Goal: Task Accomplishment & Management: Complete application form

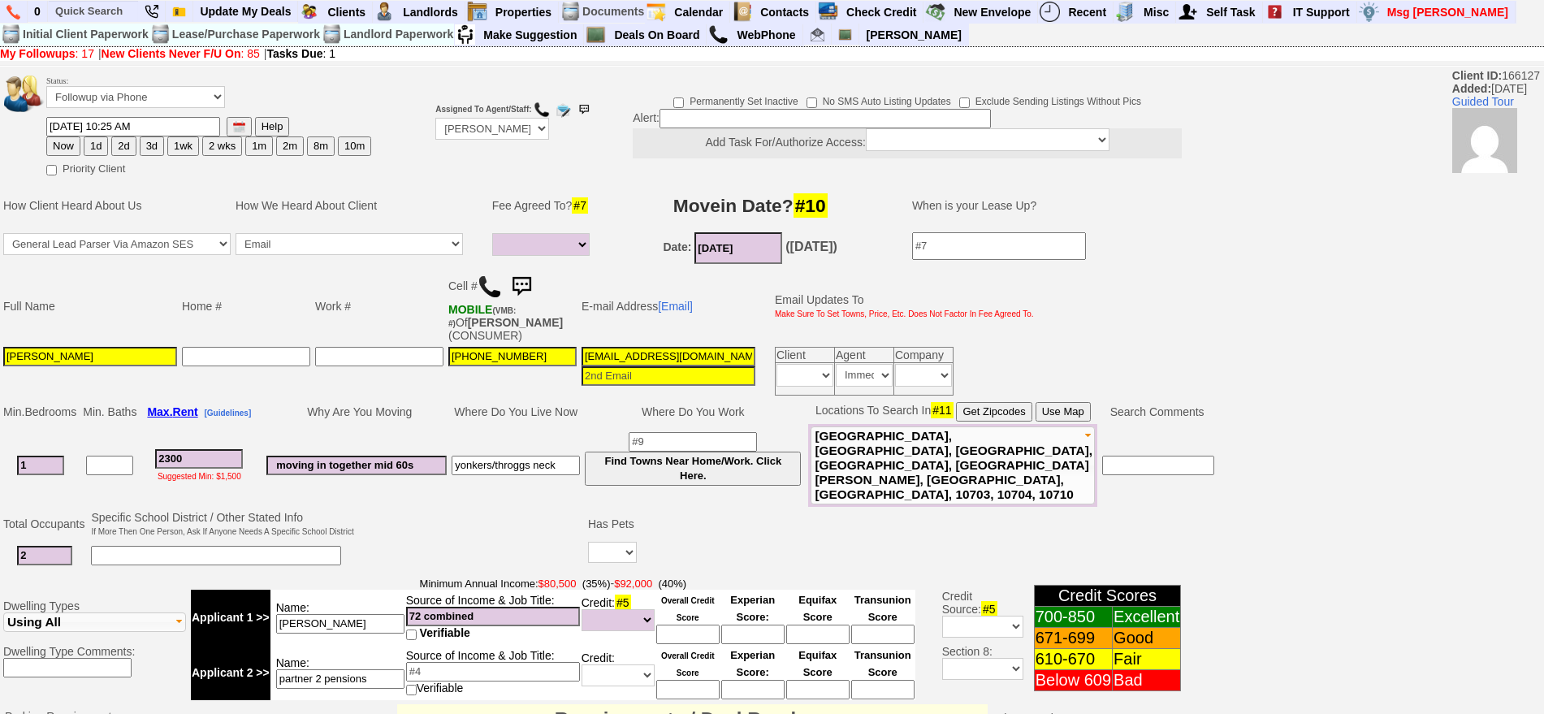
select select
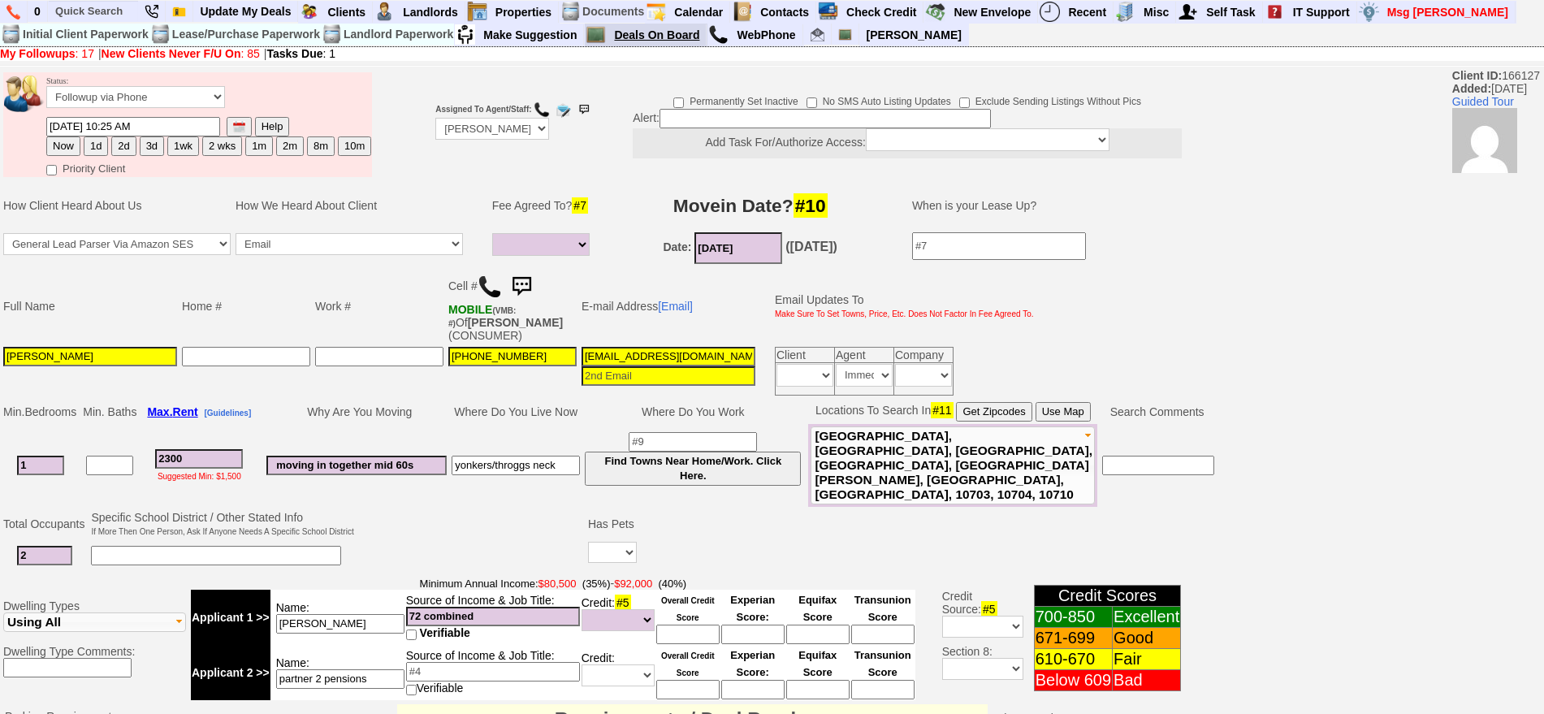
click at [646, 33] on link "Deals On Board" at bounding box center [656, 34] width 99 height 21
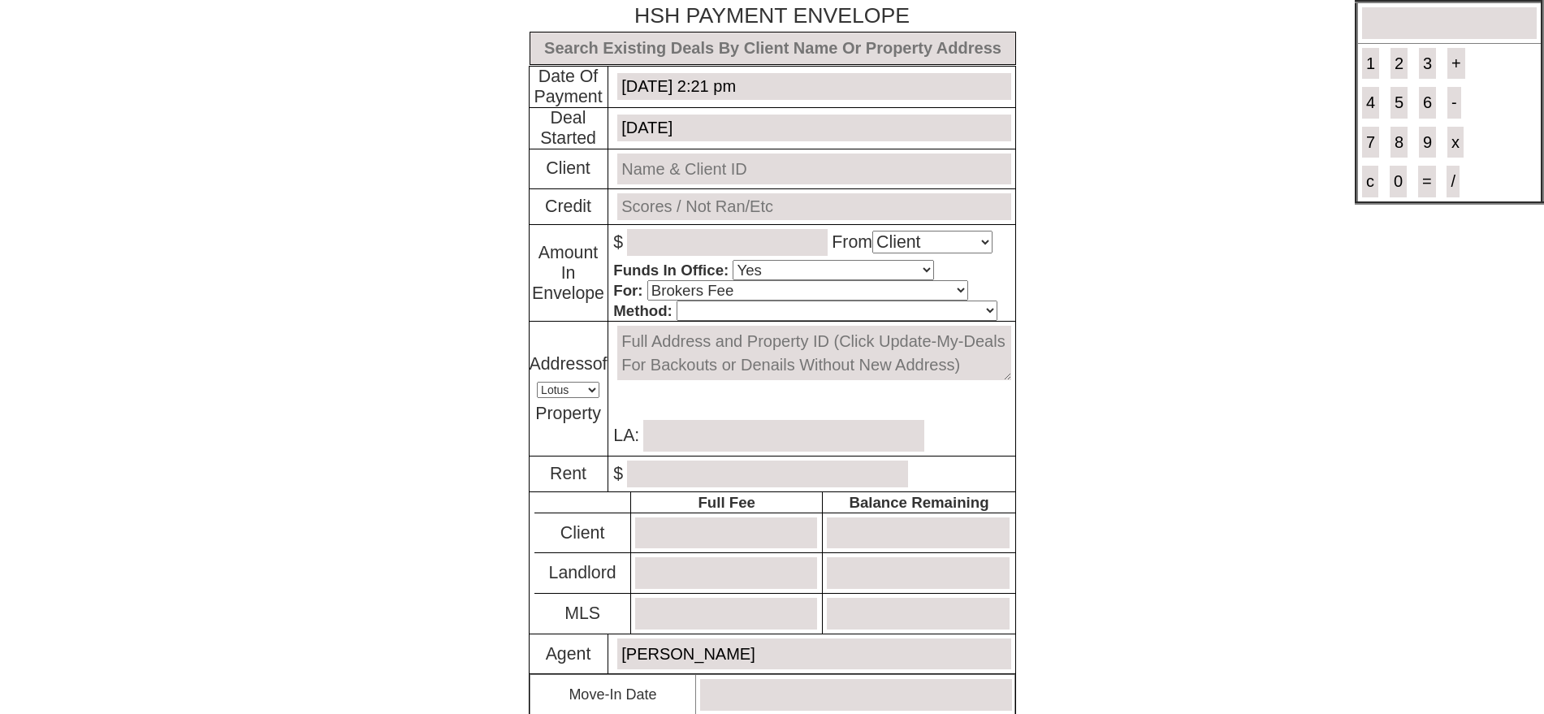
select select "Client"
select select "Yes"
select select "Brokers Fee"
select select "Lotus"
select select "Yes"
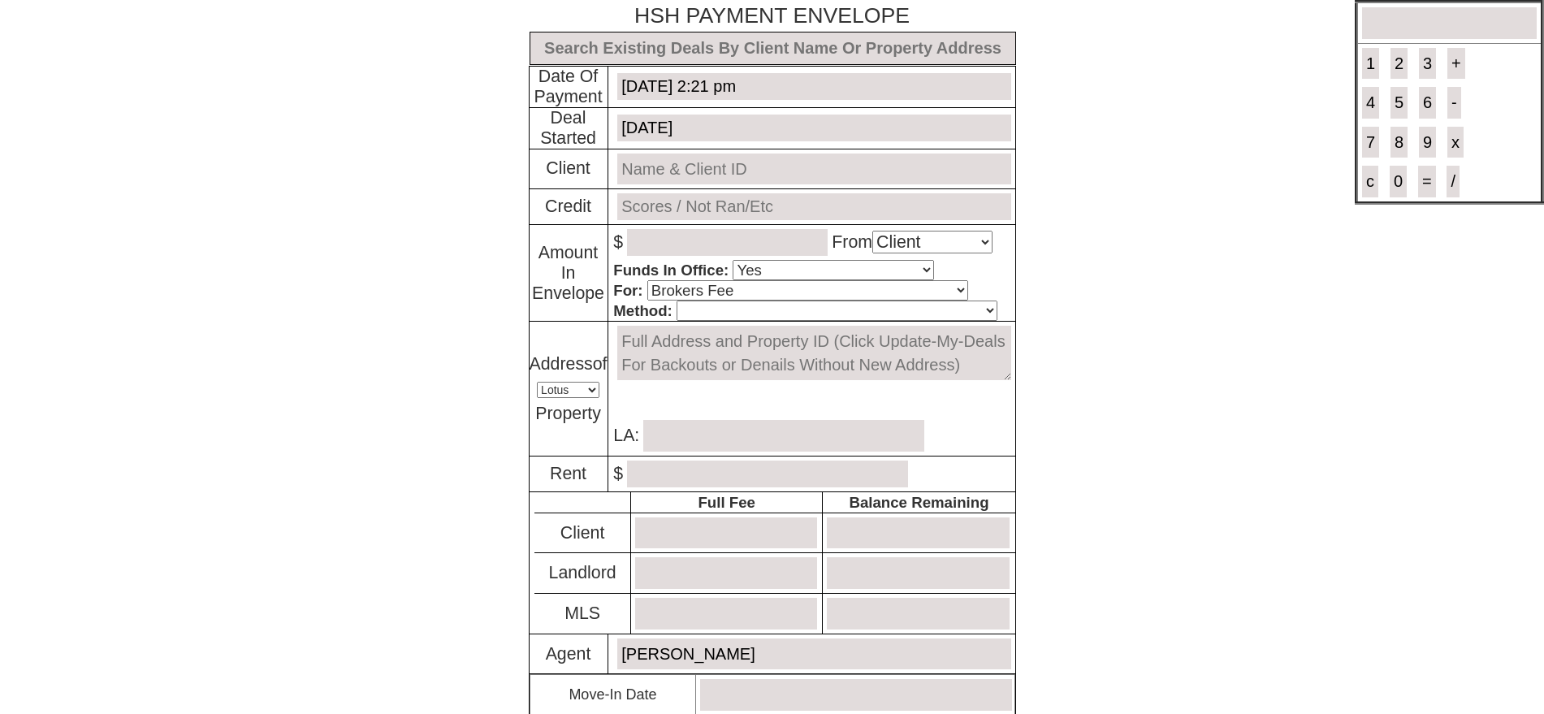
select select "No"
click at [732, 51] on input "text" at bounding box center [772, 48] width 486 height 33
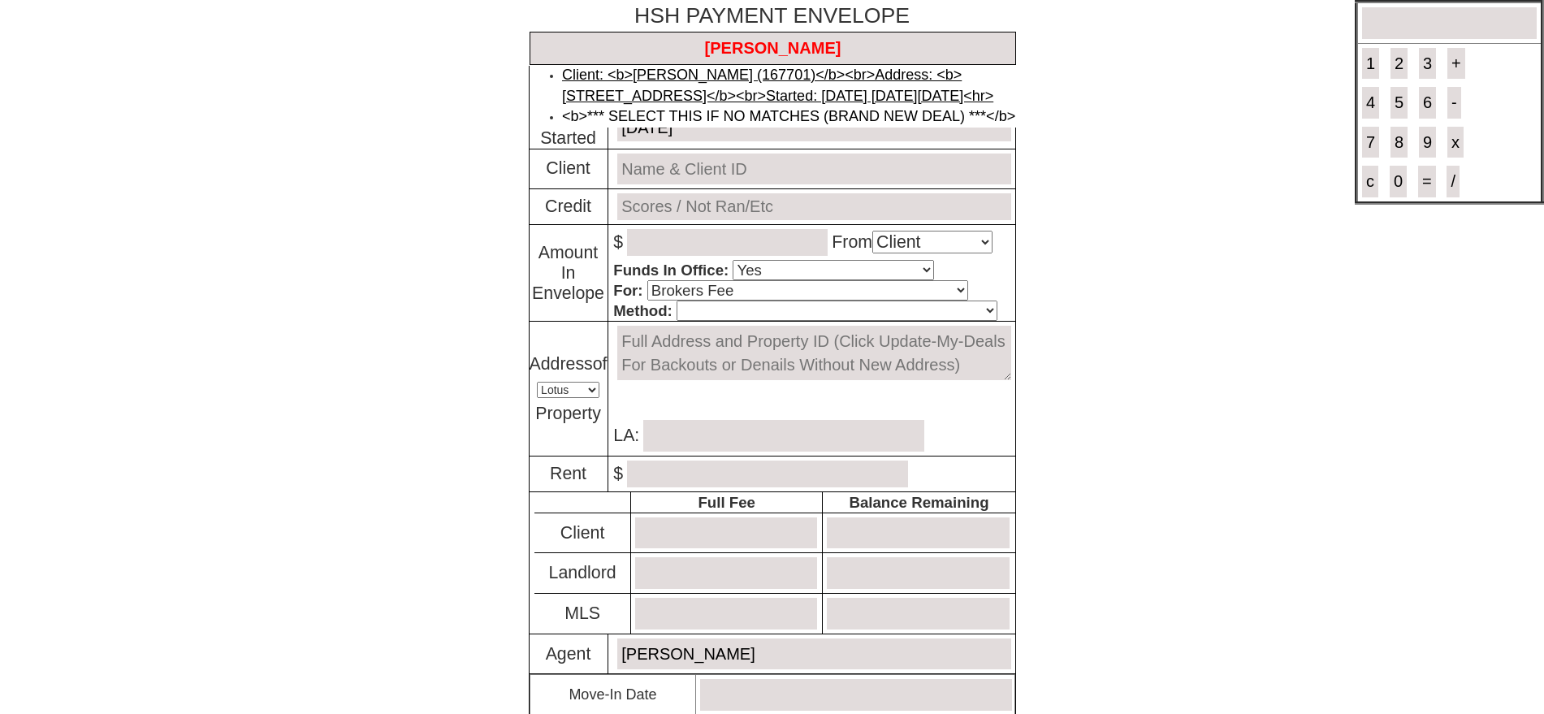
click at [735, 76] on link "Client: <b>[PERSON_NAME] (167701)</b><br>Address: <b>[STREET_ADDRESS]</b><br>St…" at bounding box center [777, 85] width 431 height 37
type input "Deal ID: #6193"
type input "[DATE]"
type input "[PERSON_NAME] (167701)"
type input "TO BE RAN"
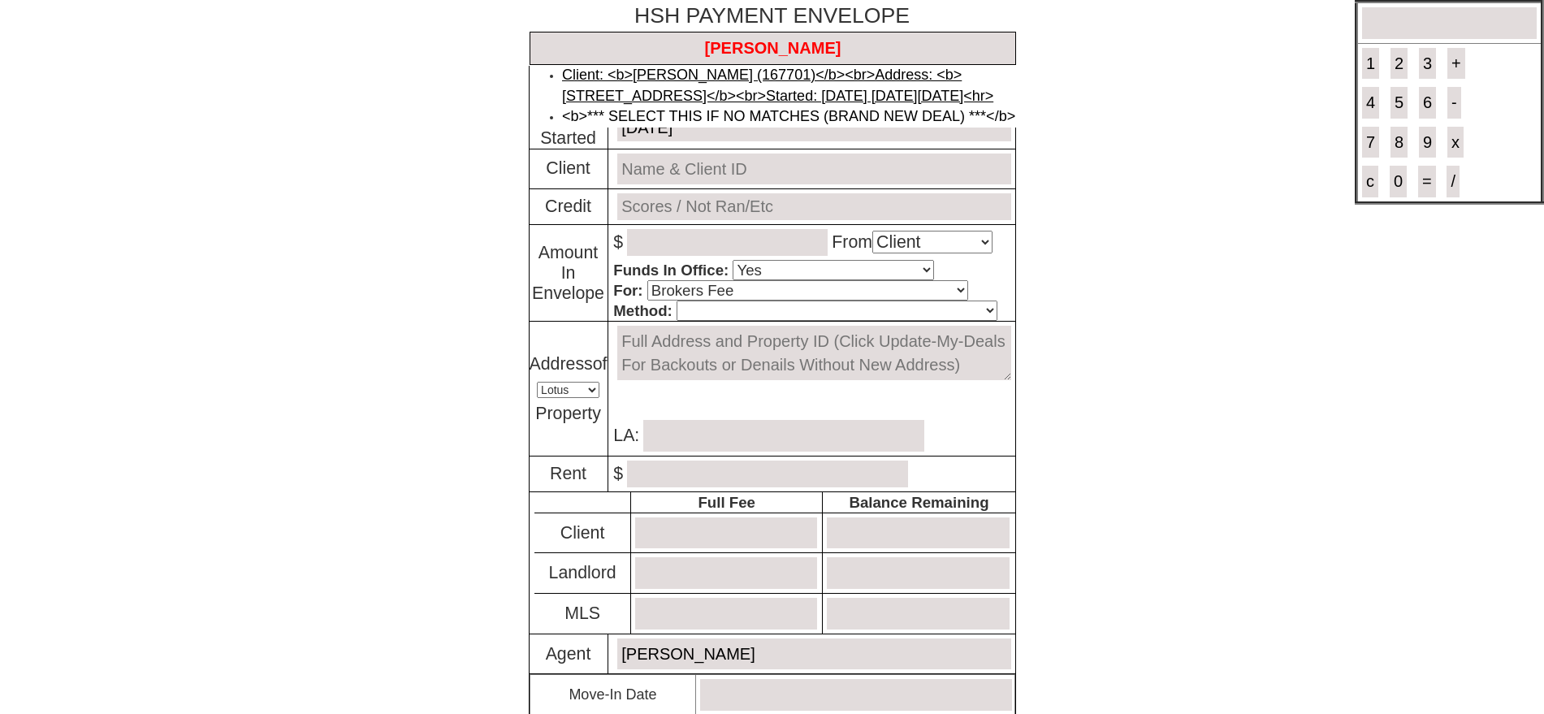
type textarea "[STREET_ADDRESS]"
type input "[PERSON_NAME]"
type input "2700.00"
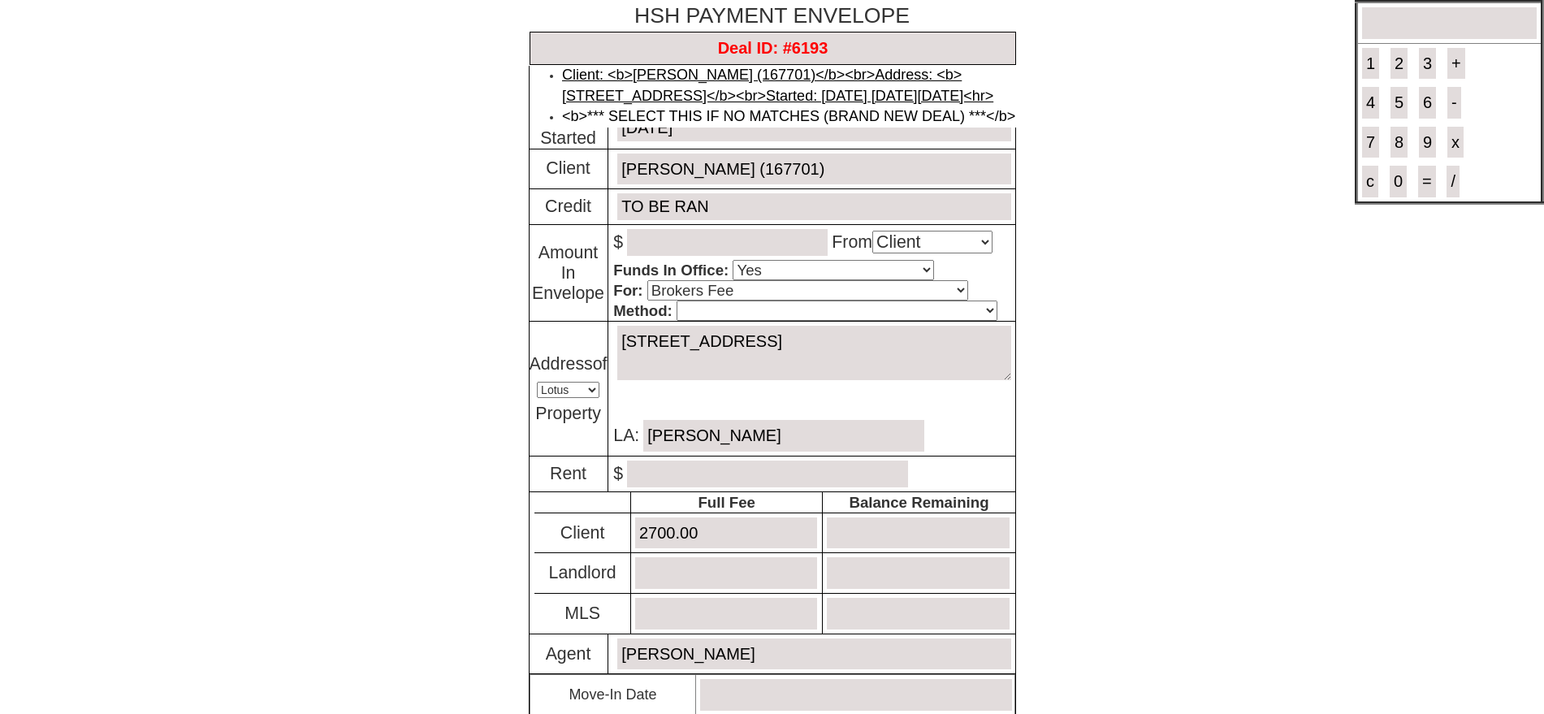
type input "600"
type input "0"
type input "[DATE]"
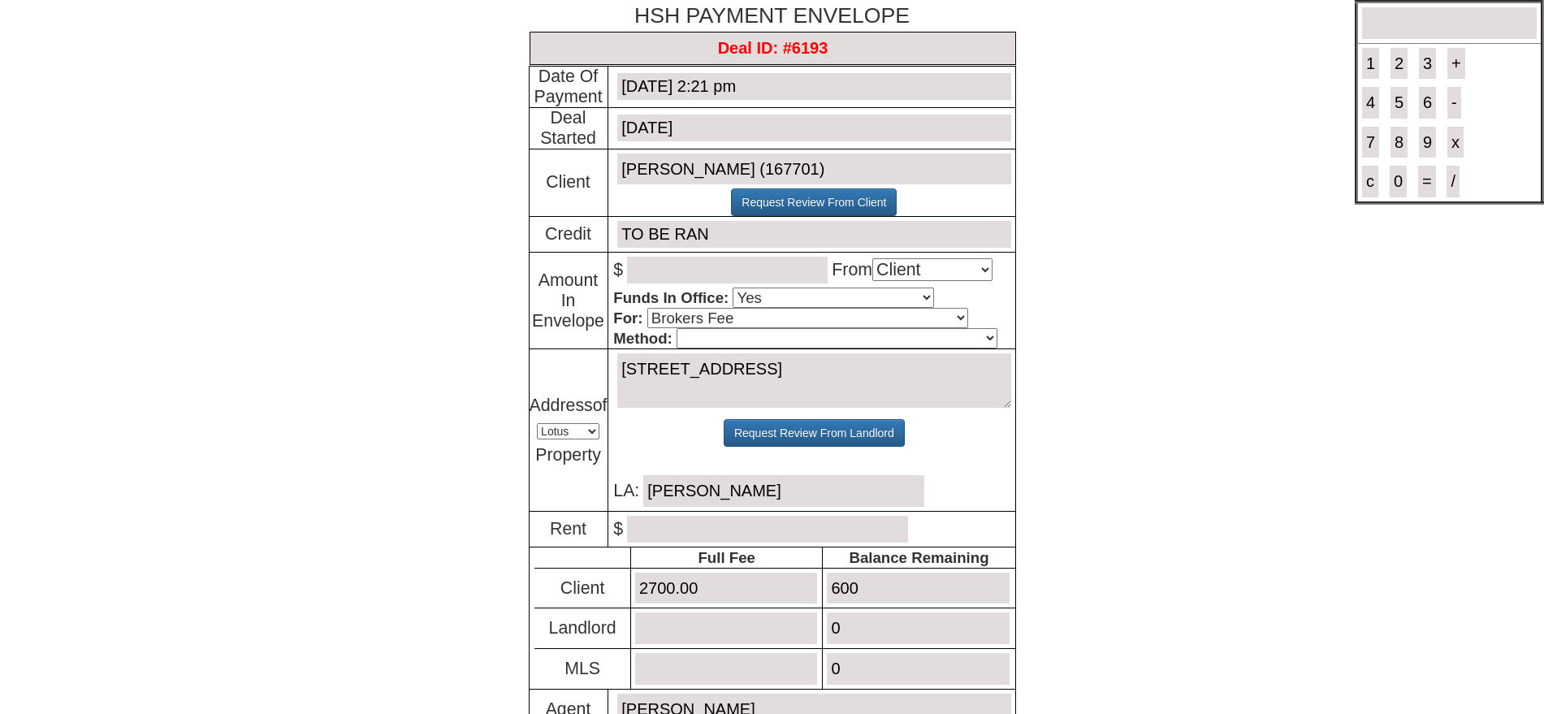
type input "Deal ID: #6193"
click at [671, 261] on input "number" at bounding box center [727, 270] width 201 height 27
type input "600.00"
click at [742, 335] on select "Cash Certified Check Regular Check Credit Card Quickpay Wire ACH N/A" at bounding box center [836, 338] width 321 height 20
select select "Quickpay"
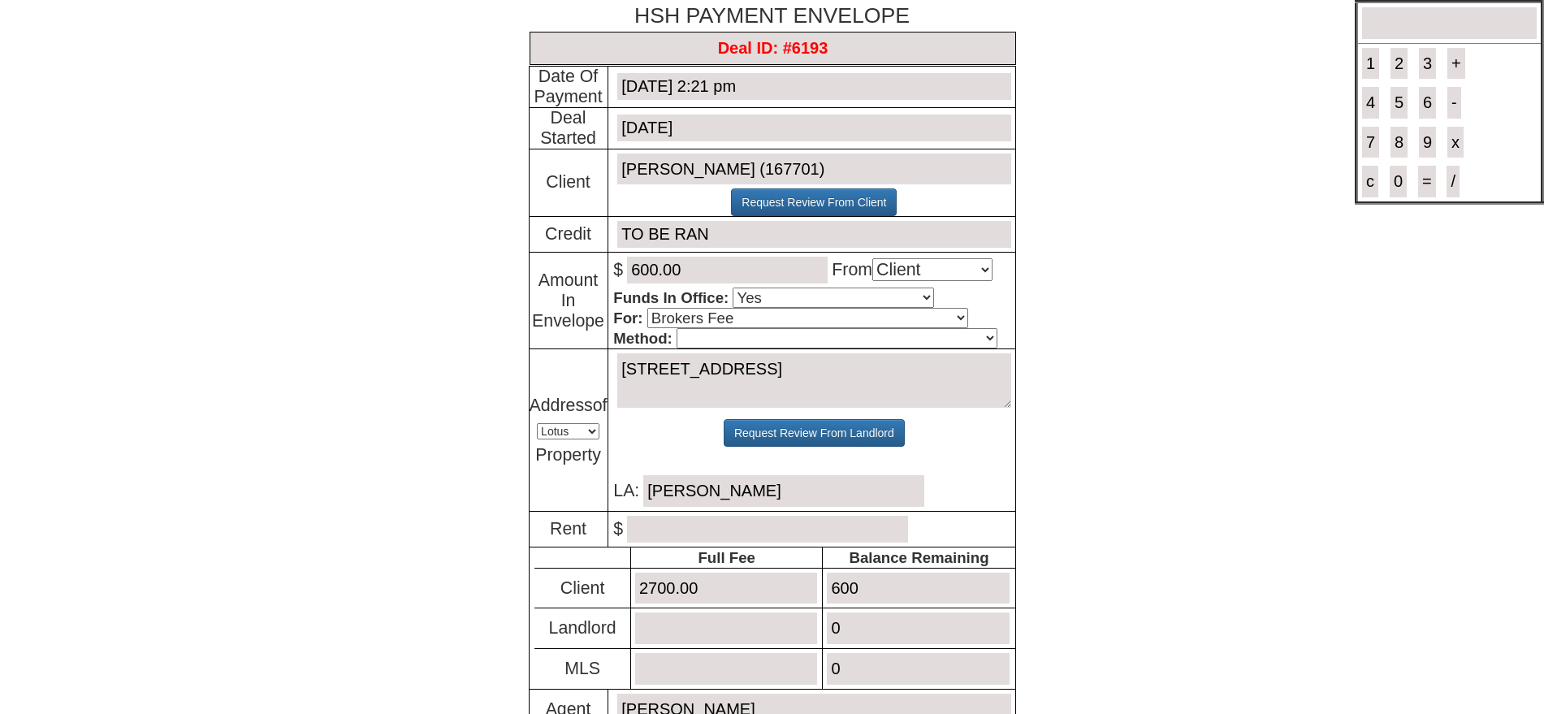
click at [676, 328] on select "Cash Certified Check Regular Check Credit Card Quickpay Wire ACH N/A" at bounding box center [836, 338] width 321 height 20
click at [699, 529] on input "number" at bounding box center [767, 529] width 281 height 27
type input "2250.00"
drag, startPoint x: 879, startPoint y: 590, endPoint x: 867, endPoint y: 559, distance: 32.9
click at [867, 559] on tbody "Full Fee Balance Remaining Client 2700.00 600 Landlord 0 MLS 0" at bounding box center [774, 617] width 480 height 141
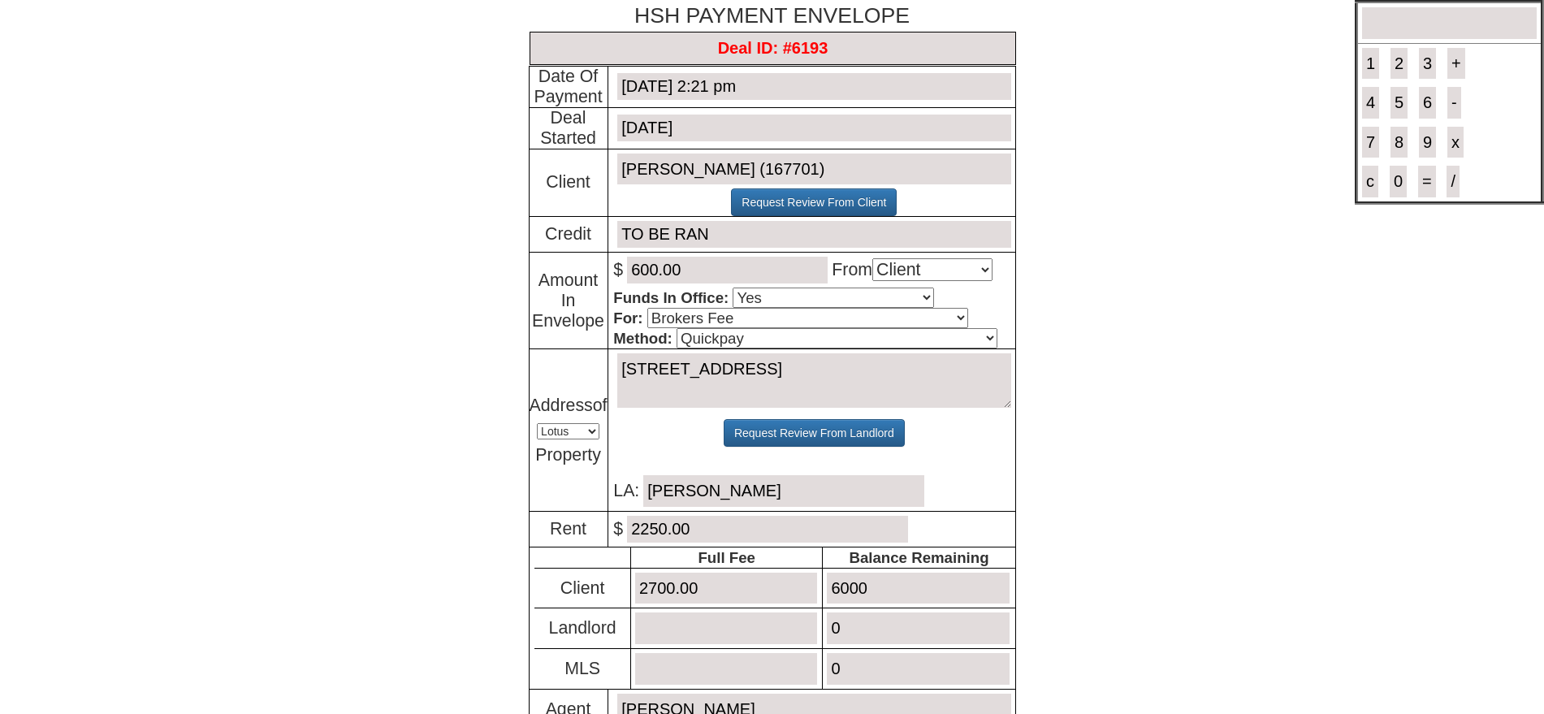
drag, startPoint x: 934, startPoint y: 586, endPoint x: 748, endPoint y: 579, distance: 186.1
click at [749, 579] on tr "Client 2700.00 6000" at bounding box center [774, 588] width 480 height 41
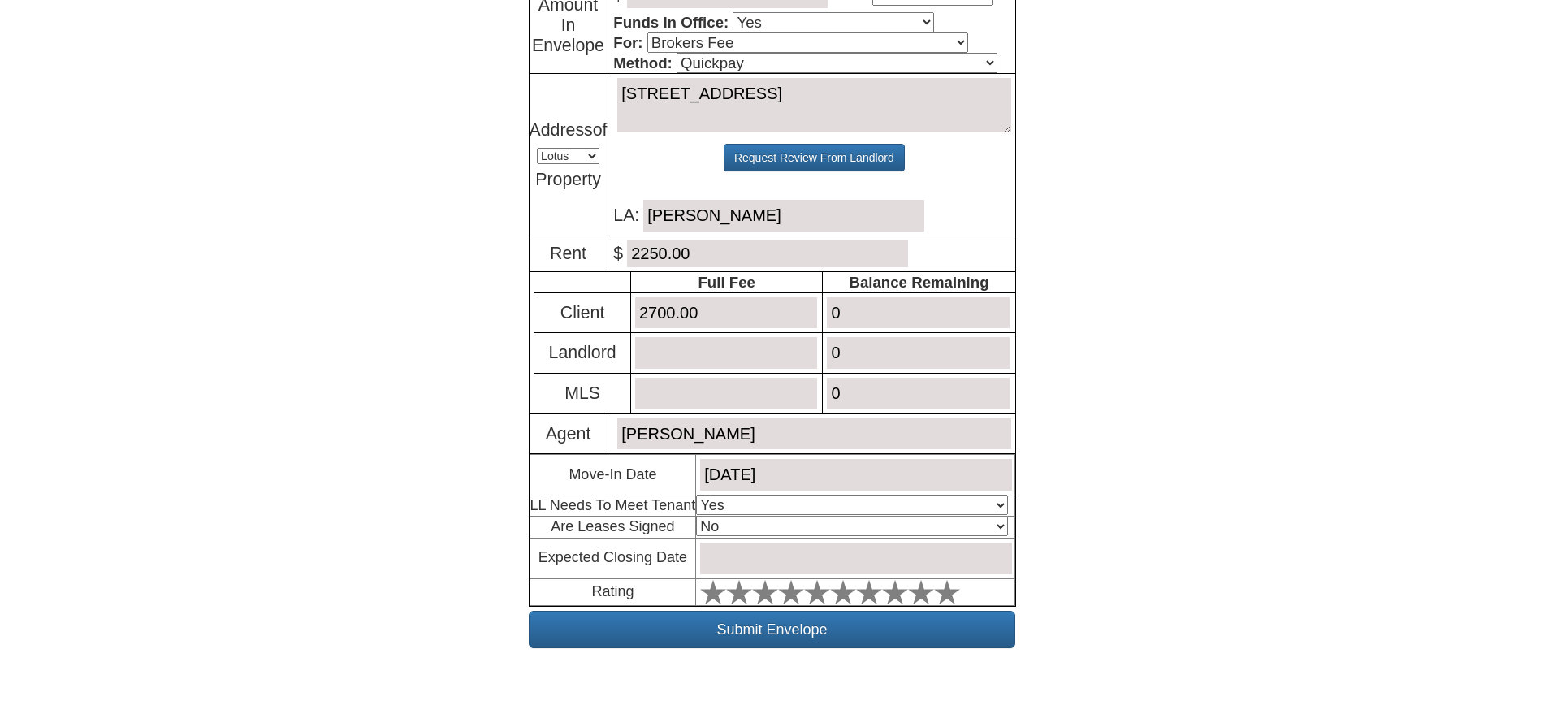
scroll to position [283, 0]
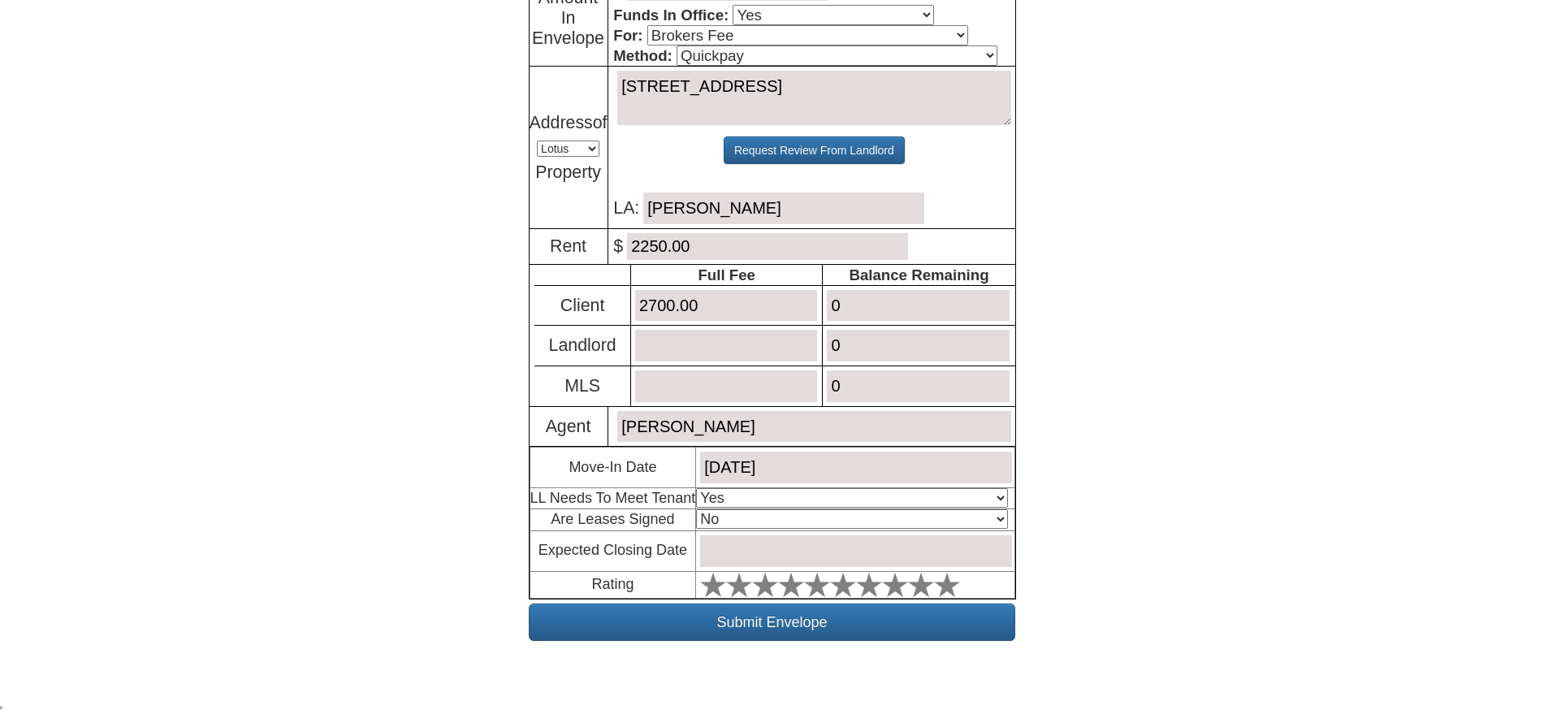
type input "0"
click at [750, 520] on select "Select An Option No Yes" at bounding box center [851, 518] width 311 height 19
select select "Yes"
click at [696, 509] on select "Select An Option No Yes" at bounding box center [851, 518] width 311 height 19
click at [729, 538] on input "text" at bounding box center [855, 551] width 311 height 32
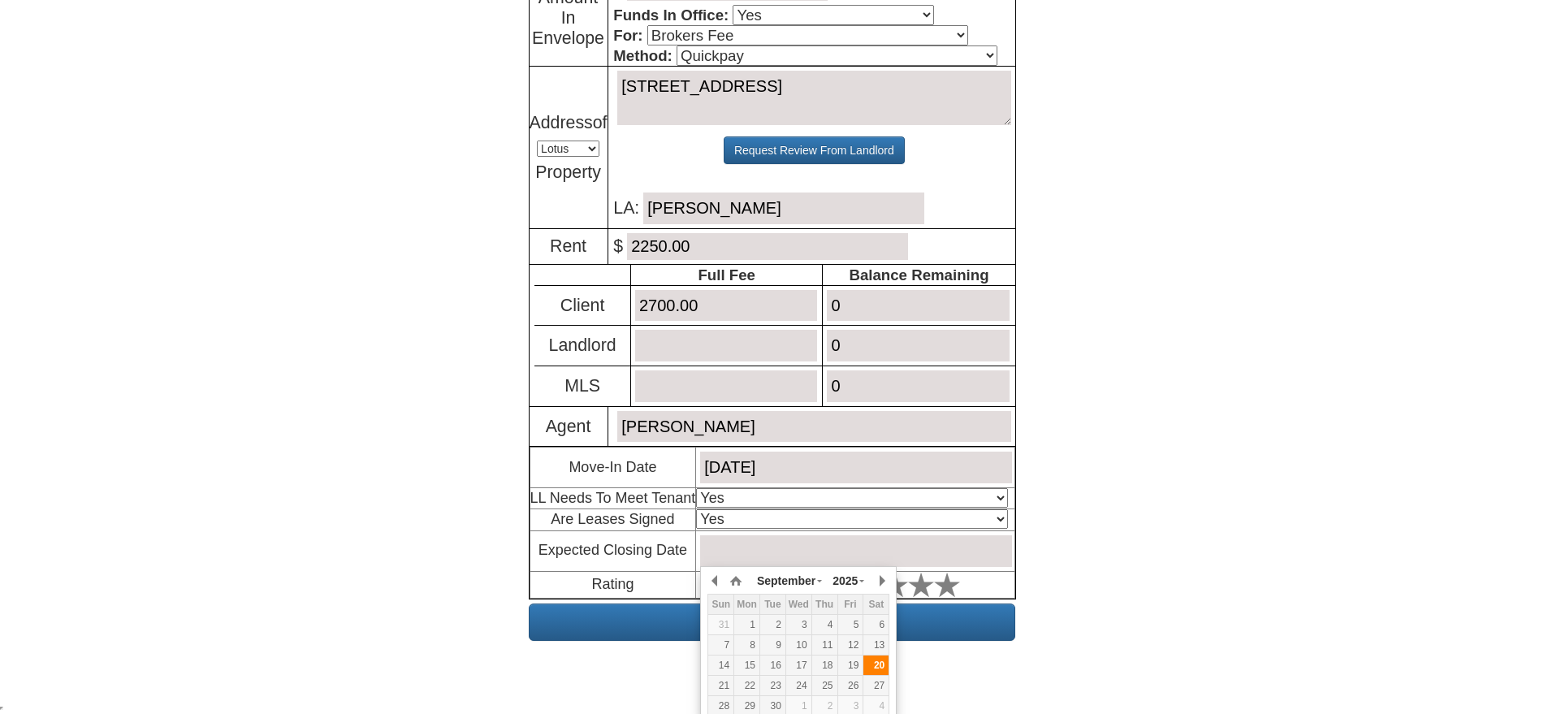
click at [883, 662] on div "20" at bounding box center [875, 665] width 25 height 14
type input "[DATE]"
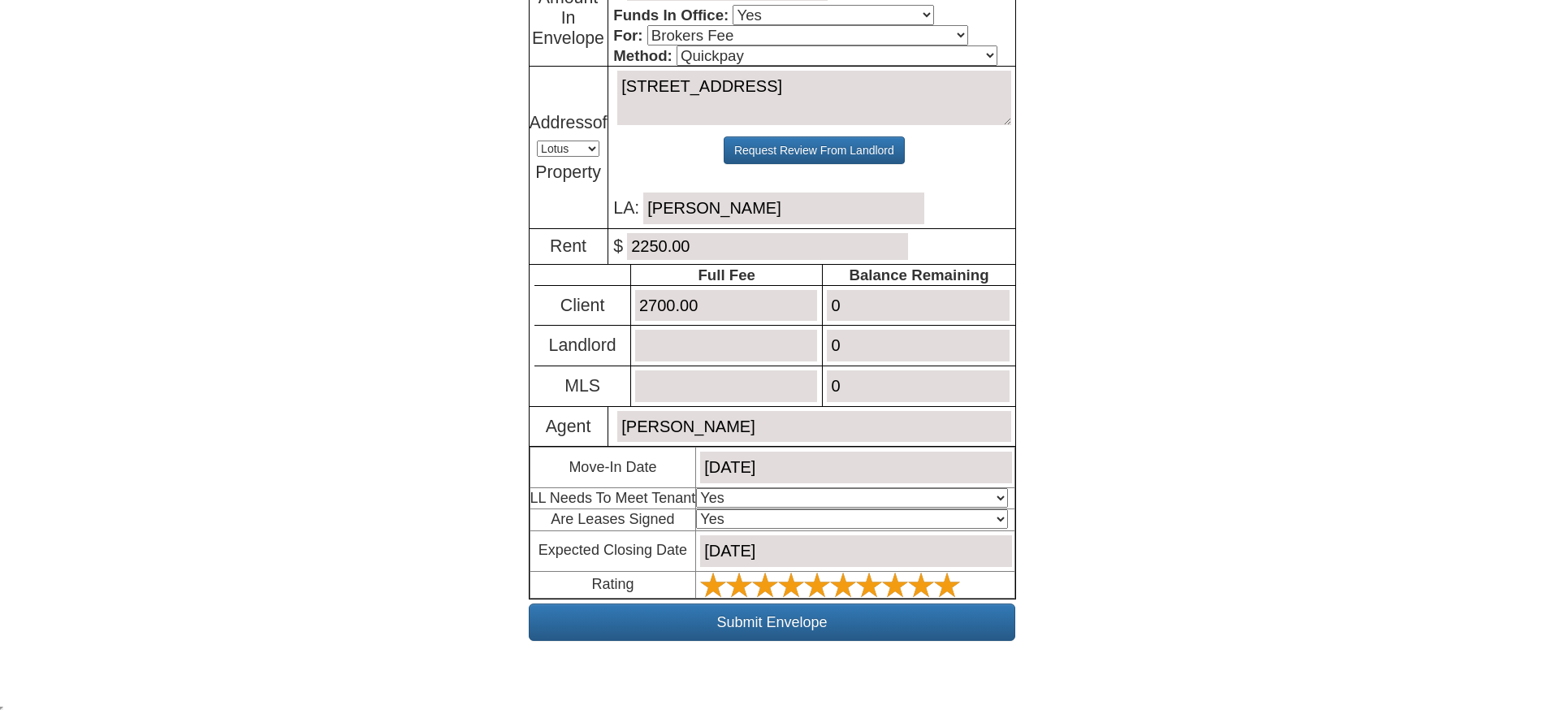
click at [944, 585] on polygon at bounding box center [947, 584] width 26 height 24
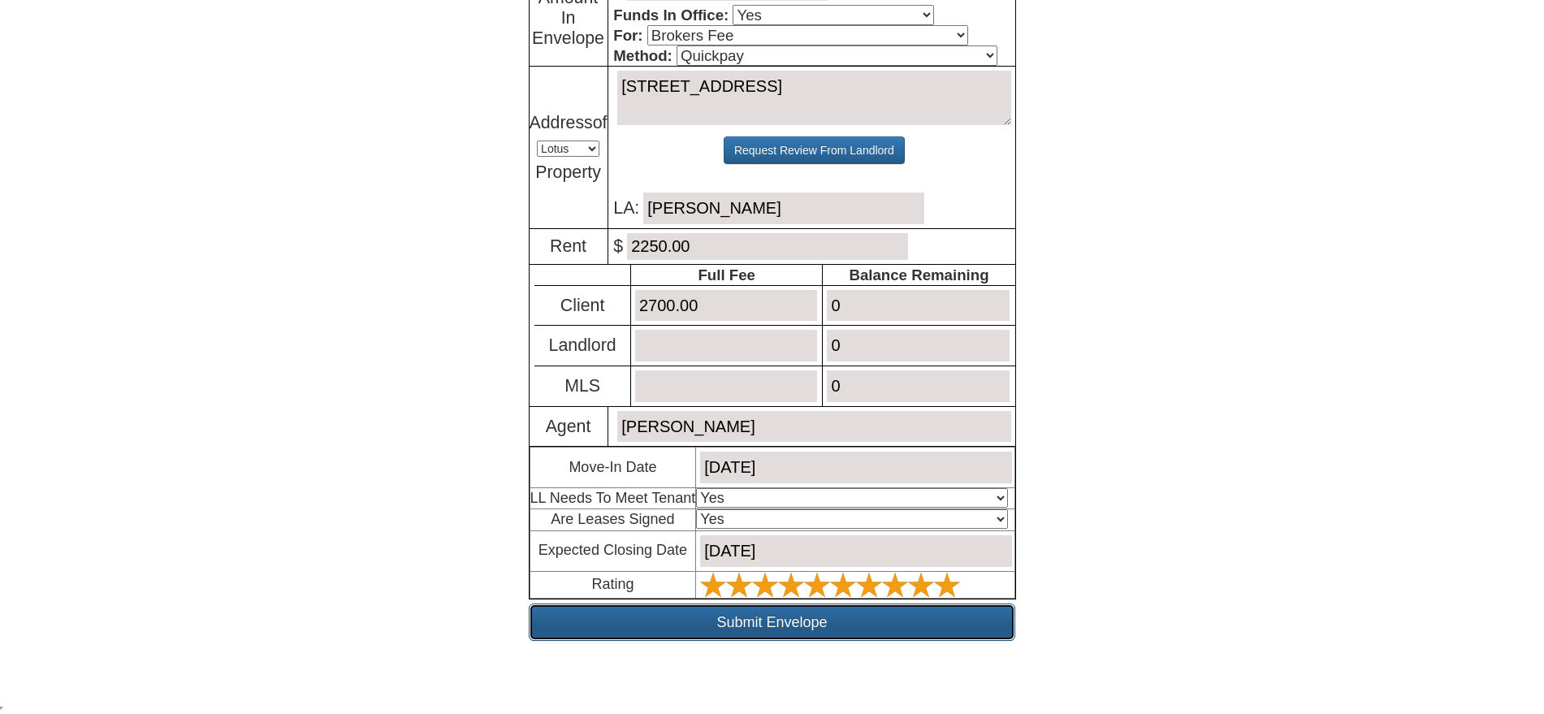
click at [859, 616] on input "Submit Envelope" at bounding box center [772, 621] width 486 height 37
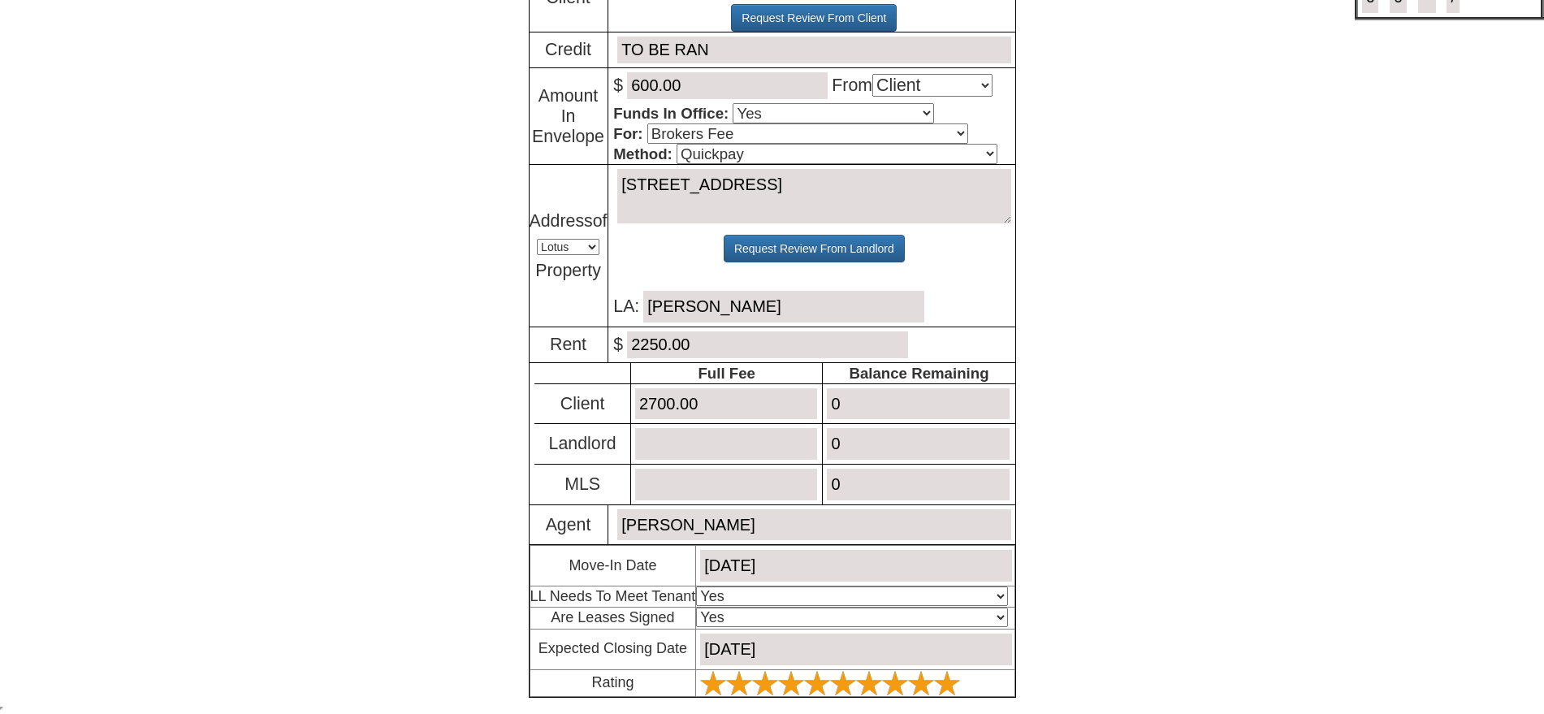
scroll to position [184, 0]
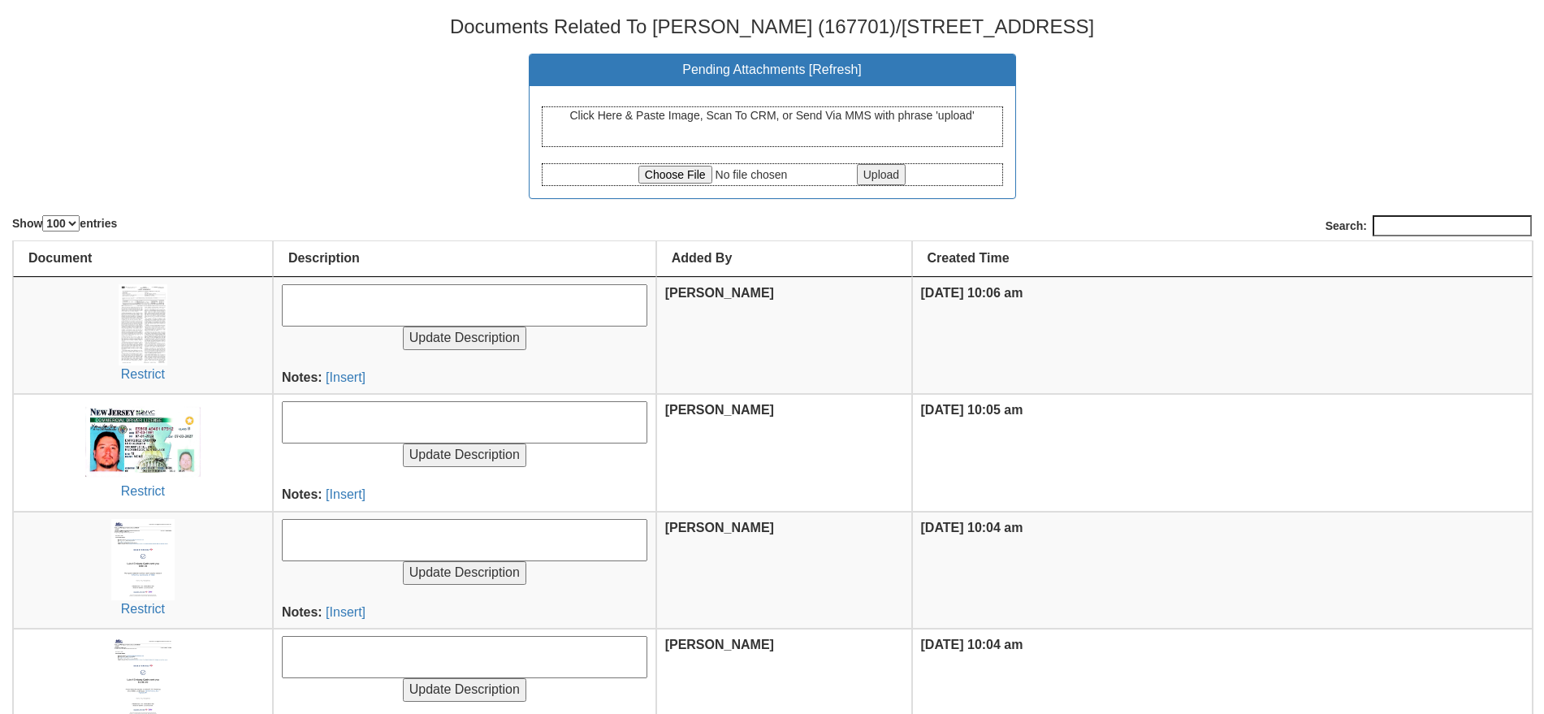
select select "100"
